Goal: Information Seeking & Learning: Learn about a topic

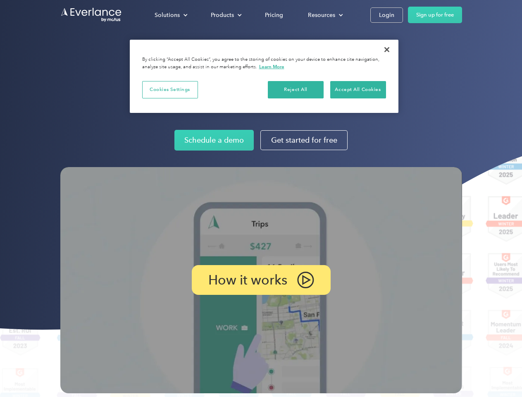
click at [261, 198] on img at bounding box center [261, 280] width 402 height 226
click at [171, 15] on div "Solutions" at bounding box center [167, 15] width 25 height 10
click at [225, 15] on div "Products" at bounding box center [222, 15] width 23 height 10
click at [325, 15] on div "Resources" at bounding box center [321, 15] width 27 height 10
click at [261, 280] on p "How it works" at bounding box center [247, 280] width 79 height 10
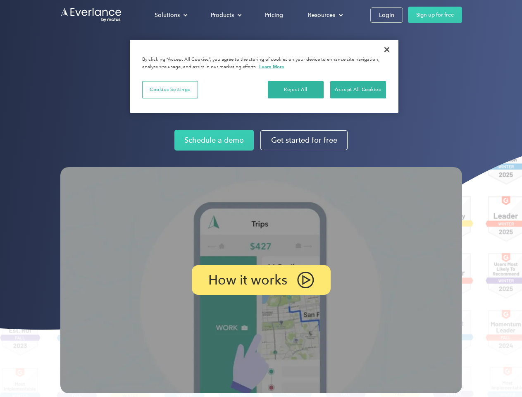
click at [170, 89] on button "Cookies Settings" at bounding box center [170, 89] width 56 height 17
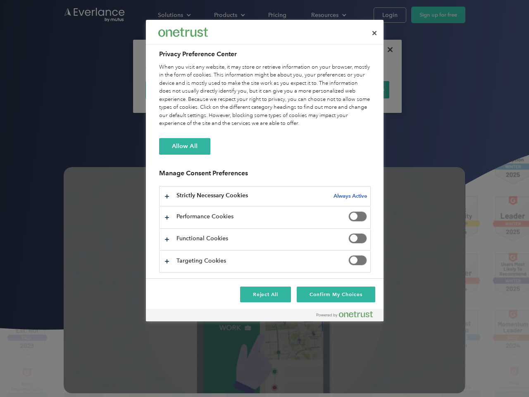
click at [296, 89] on div "When you visit any website, it may store or retrieve information on your browse…" at bounding box center [265, 95] width 212 height 64
click at [358, 89] on div "When you visit any website, it may store or retrieve information on your browse…" at bounding box center [265, 95] width 212 height 64
click at [387, 50] on div at bounding box center [264, 198] width 529 height 397
